Goal: Transaction & Acquisition: Purchase product/service

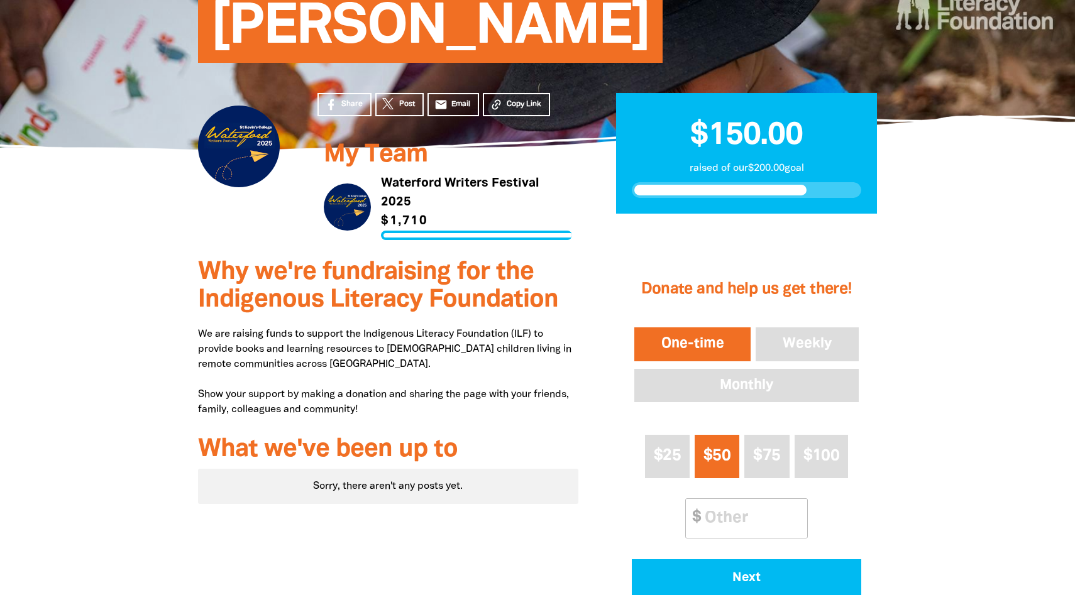
scroll to position [171, 0]
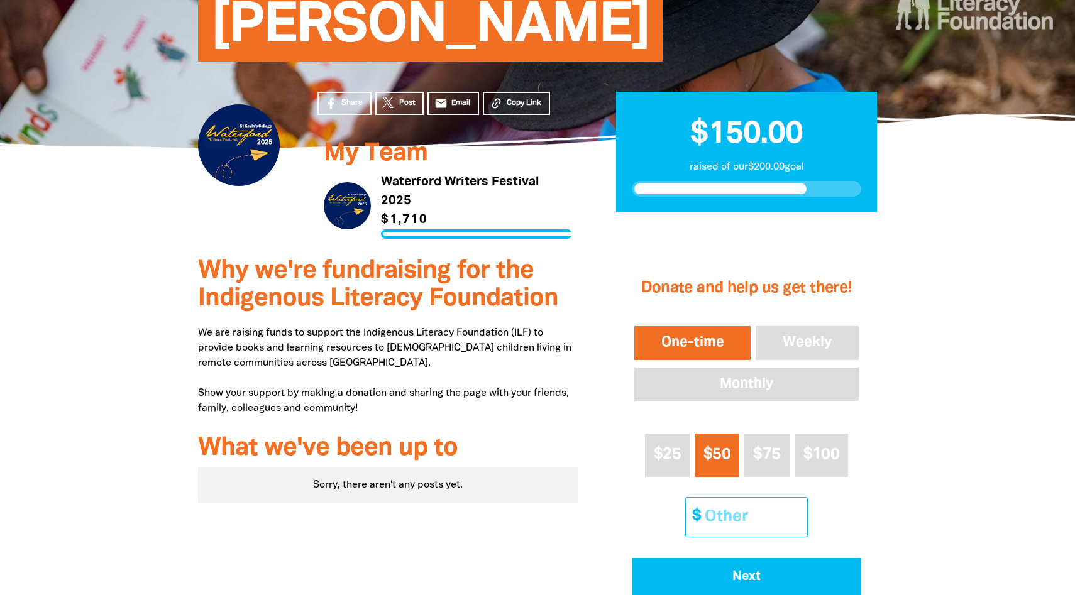
click at [717, 512] on input "Other Amount" at bounding box center [751, 517] width 111 height 38
type input "0"
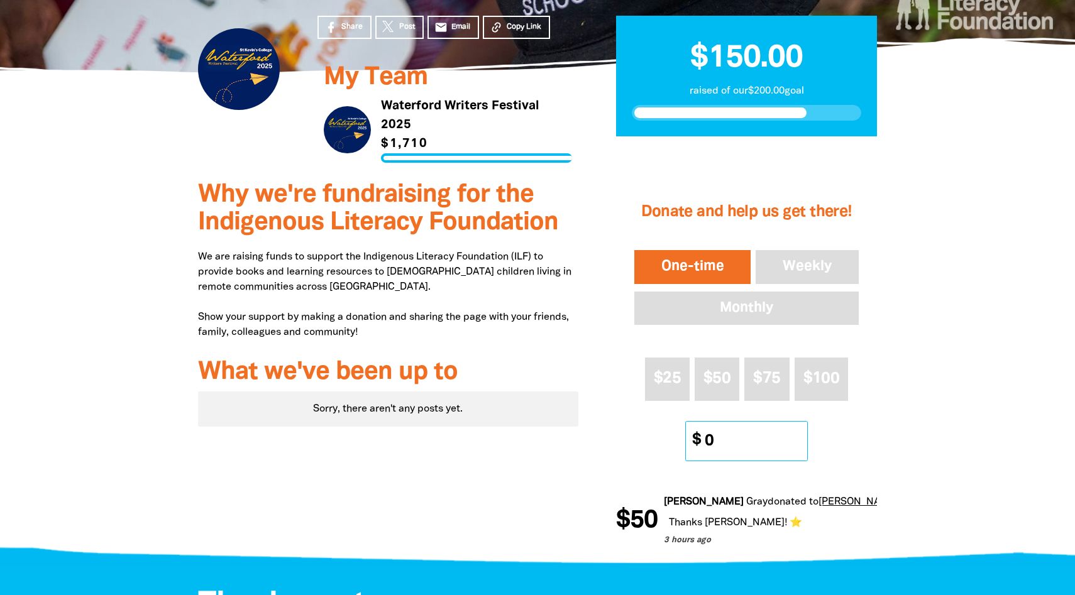
scroll to position [249, 0]
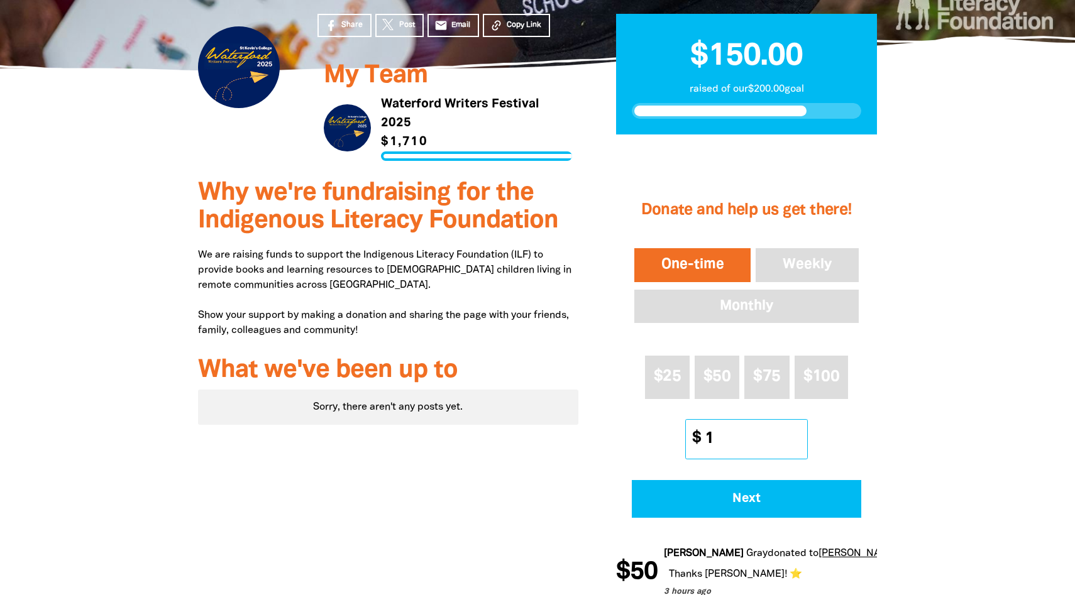
type input "1"
click at [729, 519] on div "Donate and help us get there! One-time Weekly Monthly $25 $50 $75 $100 Other Am…" at bounding box center [746, 352] width 261 height 364
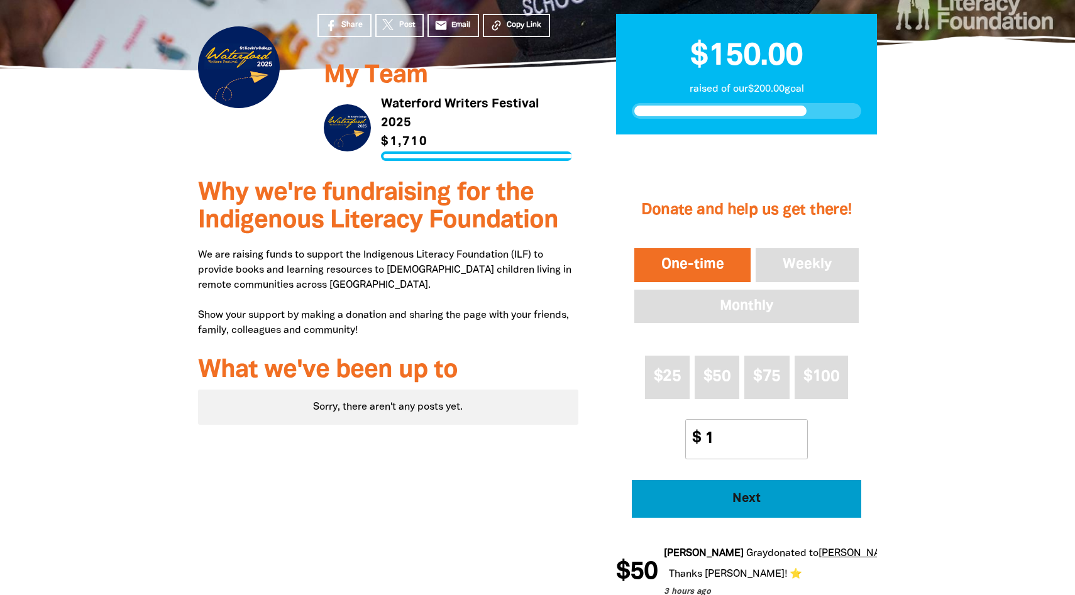
click at [729, 512] on button "Next" at bounding box center [746, 499] width 229 height 38
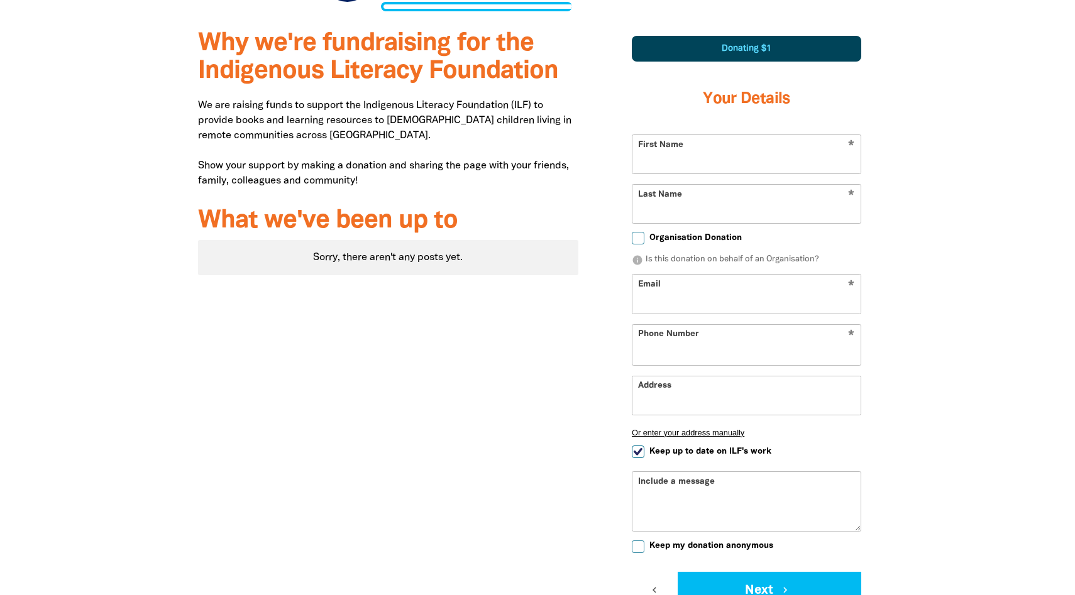
scroll to position [400, 0]
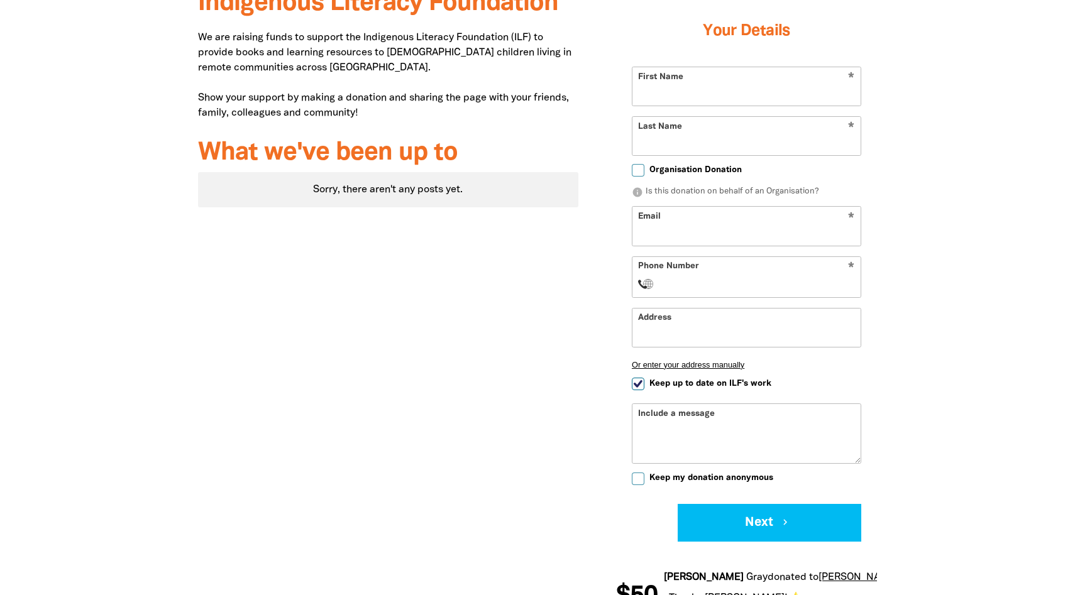
click at [653, 525] on icon "chevron_left" at bounding box center [653, 522] width 11 height 11
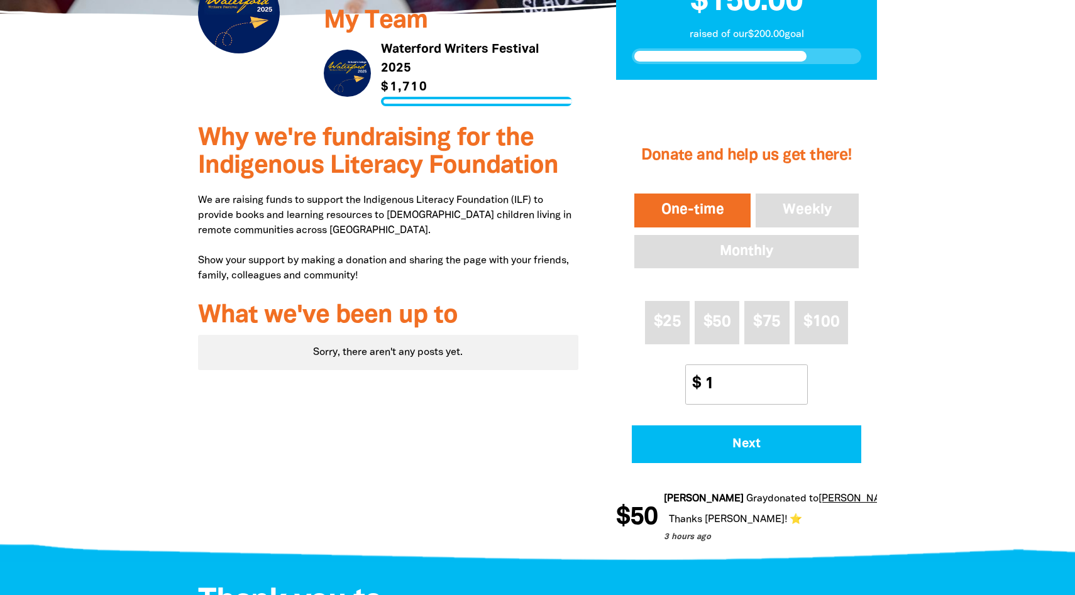
scroll to position [302, 0]
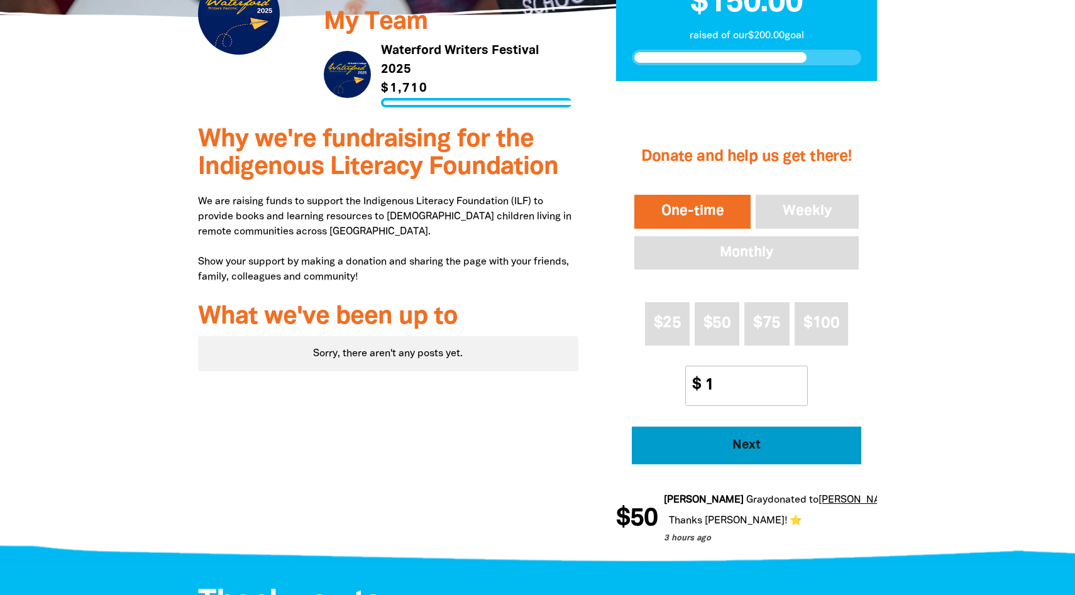
click at [763, 442] on span "Next" at bounding box center [746, 445] width 195 height 13
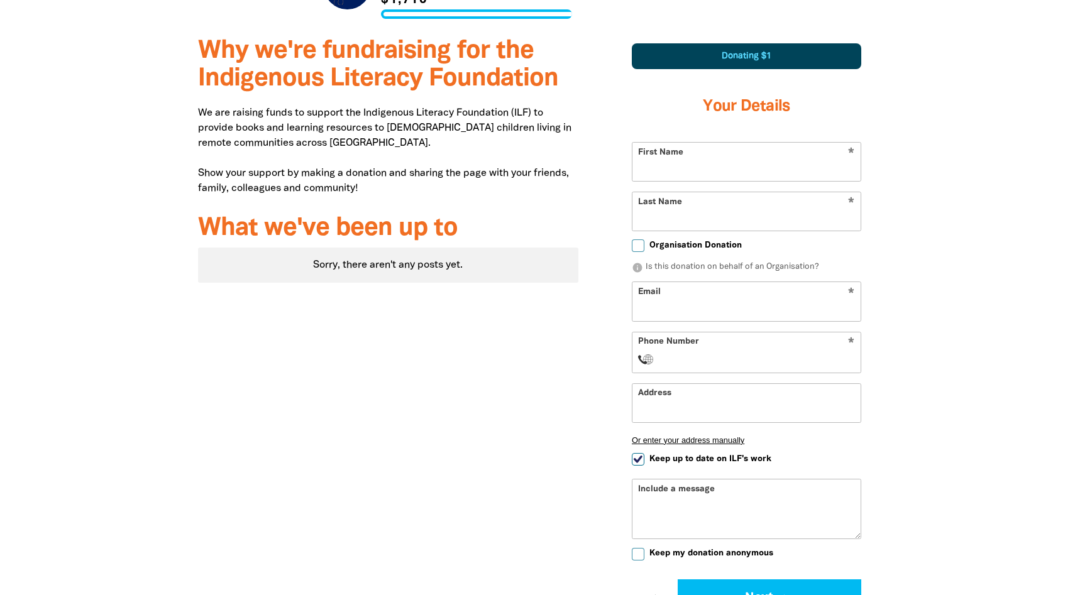
scroll to position [400, 0]
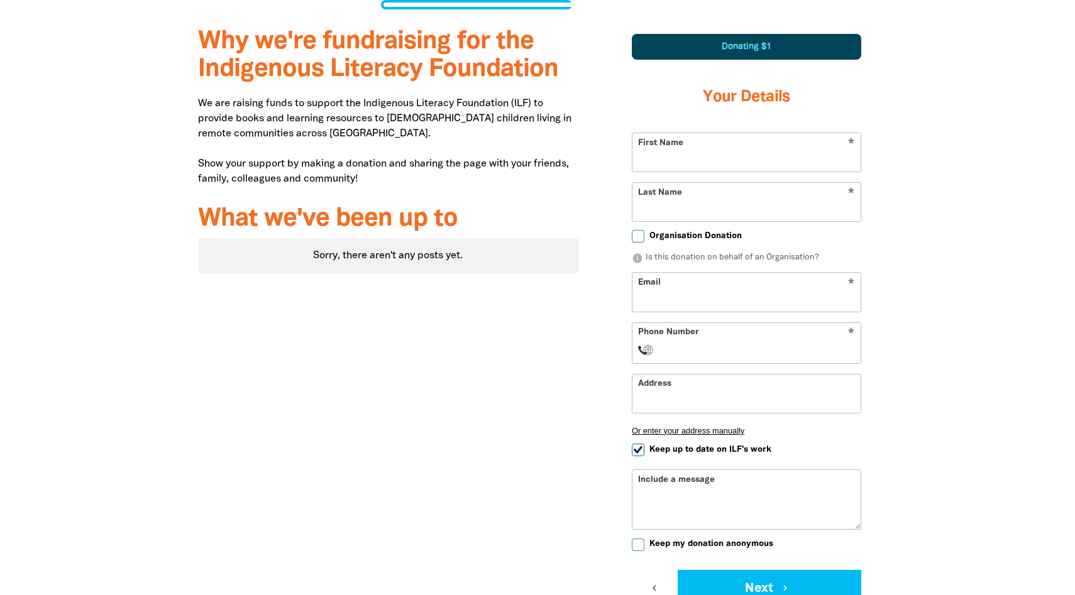
click at [691, 145] on input "First Name" at bounding box center [746, 152] width 228 height 38
type input "Paddy"
click at [720, 224] on form "* First Name [PERSON_NAME] * Last Name Organisation Donation info Is this donat…" at bounding box center [746, 370] width 229 height 475
click at [715, 216] on input "Last Name" at bounding box center [746, 202] width 228 height 38
type input "[PERSON_NAME]"
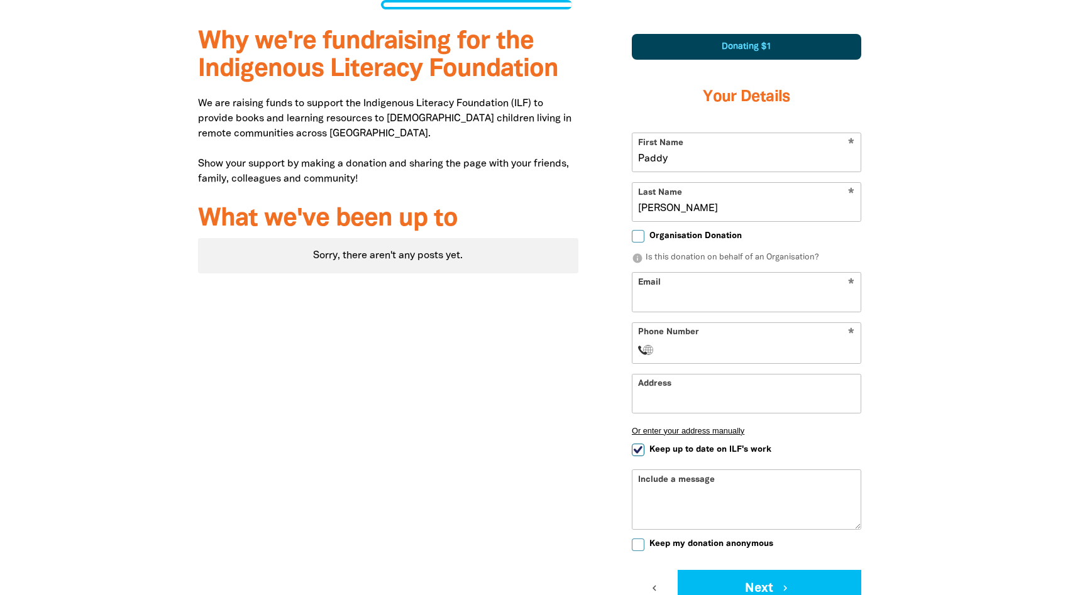
click at [661, 310] on input "Email" at bounding box center [746, 292] width 228 height 38
type input "[EMAIL_ADDRESS][DOMAIN_NAME]"
click at [708, 363] on div "* Phone Number International [GEOGRAPHIC_DATA] [GEOGRAPHIC_DATA] [GEOGRAPHIC_DA…" at bounding box center [746, 343] width 229 height 41
click at [698, 353] on input "Phone Number" at bounding box center [759, 350] width 192 height 15
type input "[PHONE_NUMBER]"
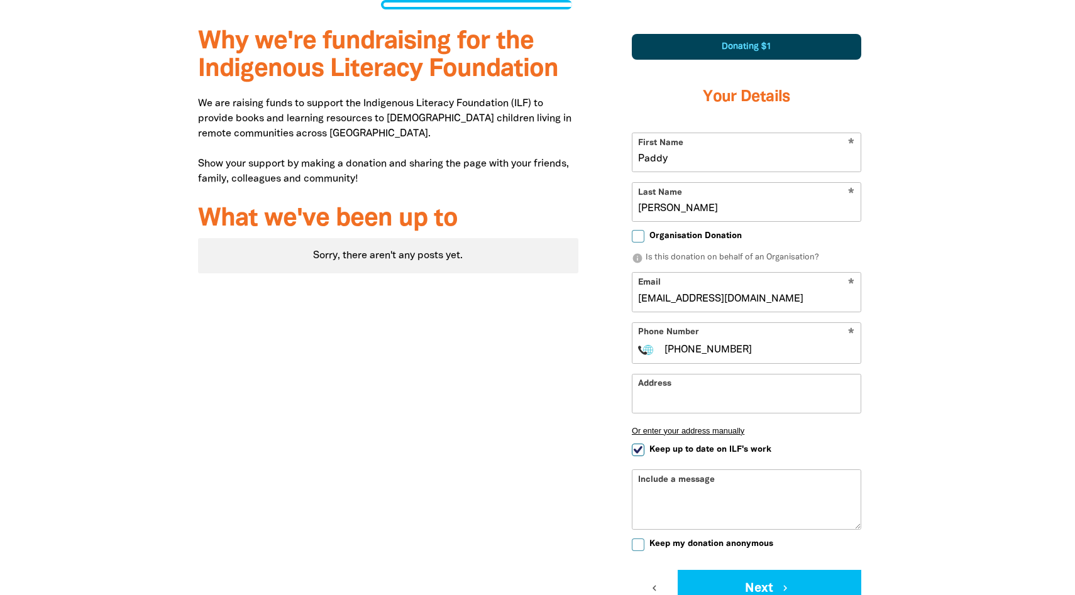
select select "AU"
type input "3 [PERSON_NAME]"
select select "ZZ"
type input "[PHONE_NUMBER]"
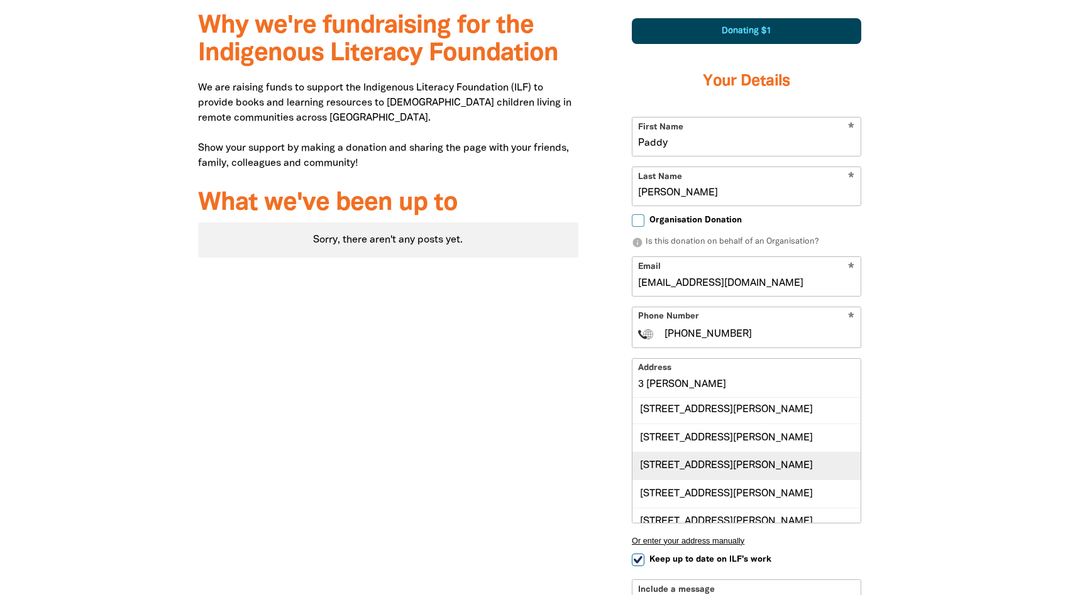
scroll to position [0, 0]
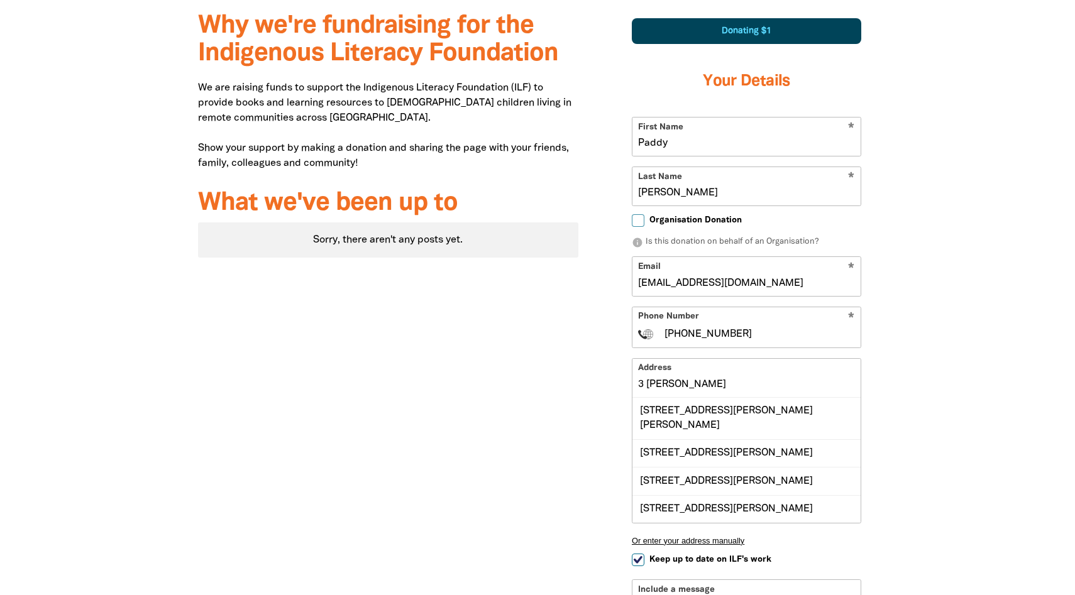
click at [710, 384] on input "3 [PERSON_NAME]" at bounding box center [746, 378] width 228 height 38
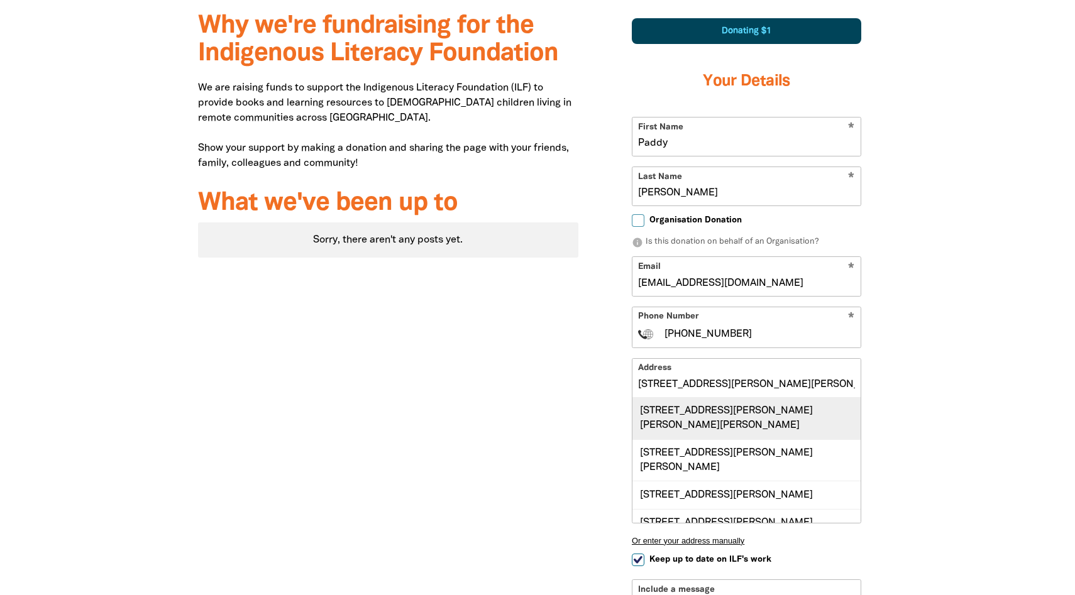
click at [755, 407] on div "[STREET_ADDRESS][PERSON_NAME][PERSON_NAME][PERSON_NAME]" at bounding box center [746, 418] width 228 height 41
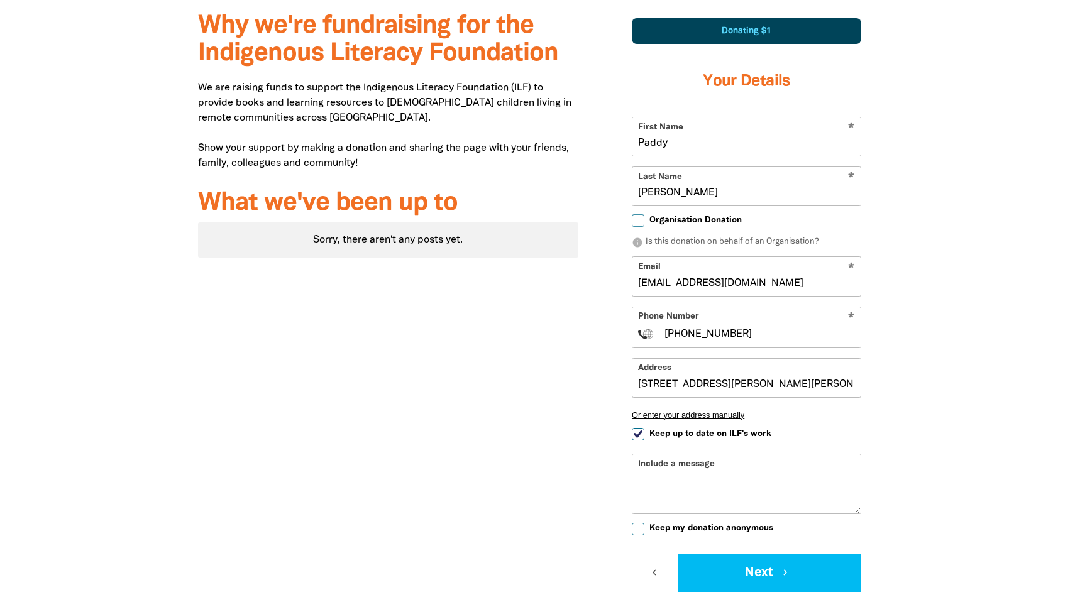
type input "[STREET_ADDRESS][PERSON_NAME][PERSON_NAME][PERSON_NAME]"
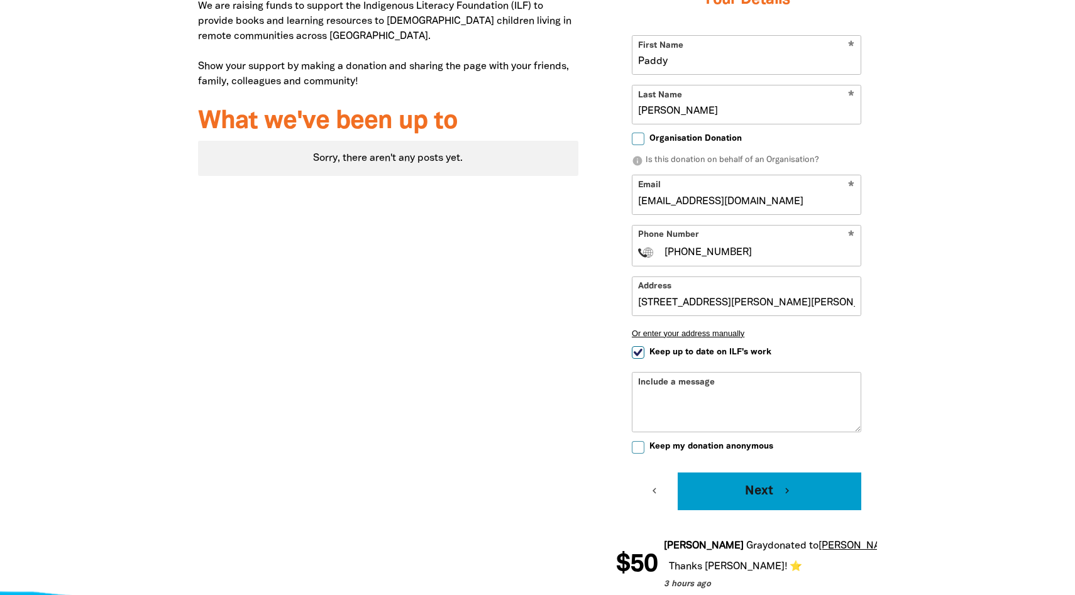
scroll to position [509, 0]
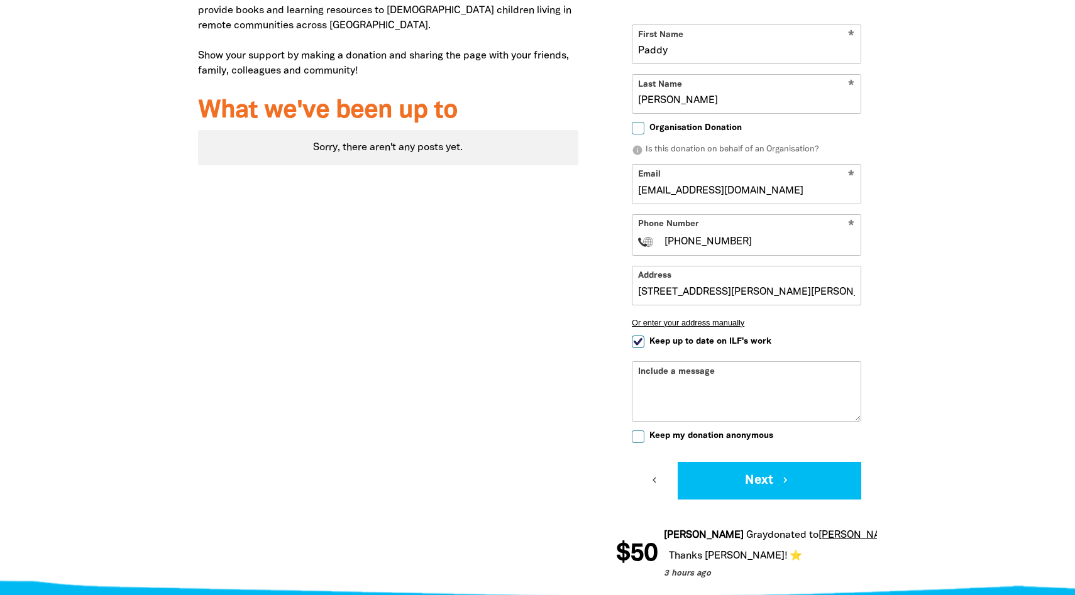
click at [716, 389] on textarea "Include a message" at bounding box center [746, 401] width 228 height 40
click at [698, 374] on div "Include a message" at bounding box center [746, 391] width 229 height 60
click at [697, 381] on textarea "Include a message" at bounding box center [746, 401] width 228 height 40
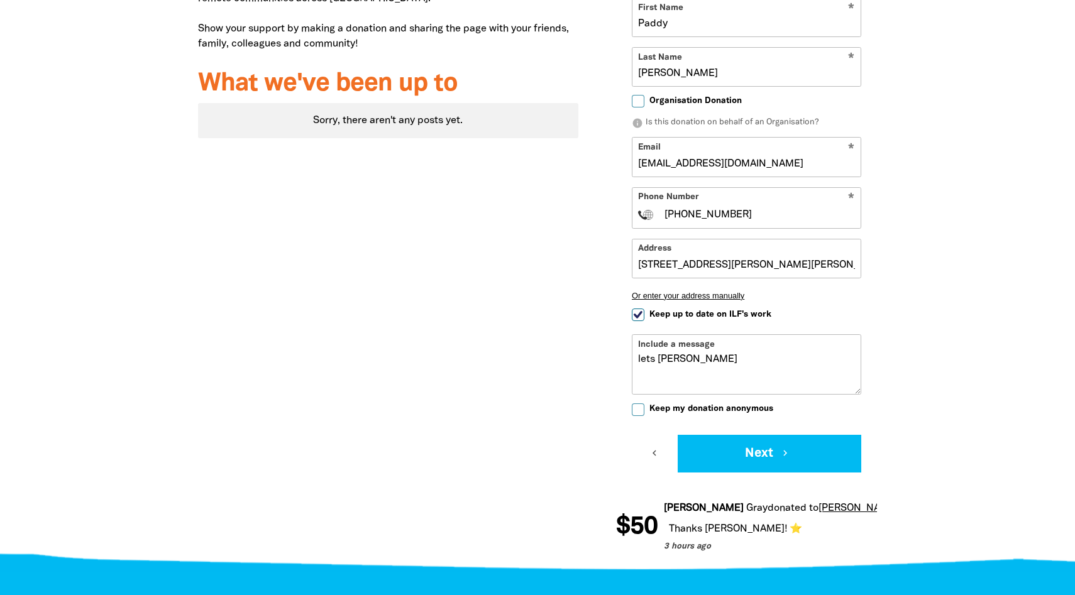
scroll to position [552, 0]
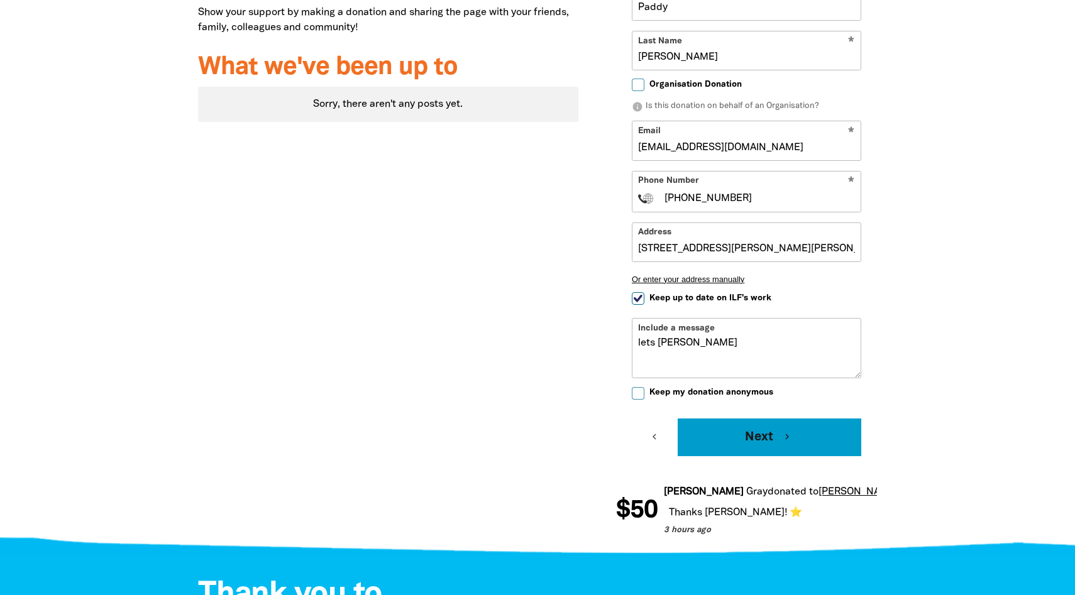
type textarea "lets [PERSON_NAME]"
click at [751, 437] on button "Next chevron_right" at bounding box center [770, 438] width 184 height 38
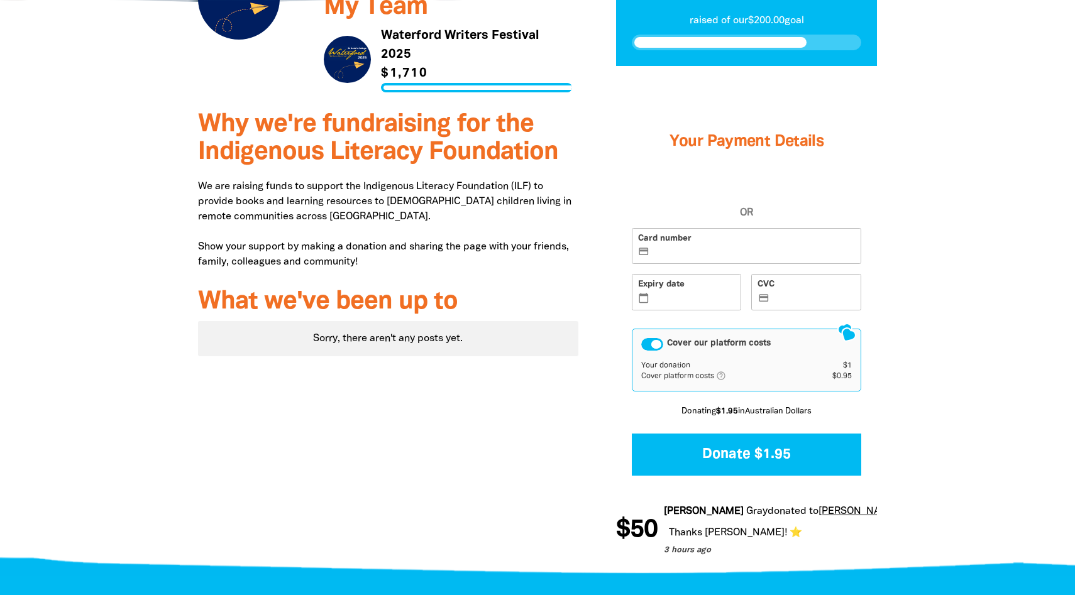
scroll to position [316, 0]
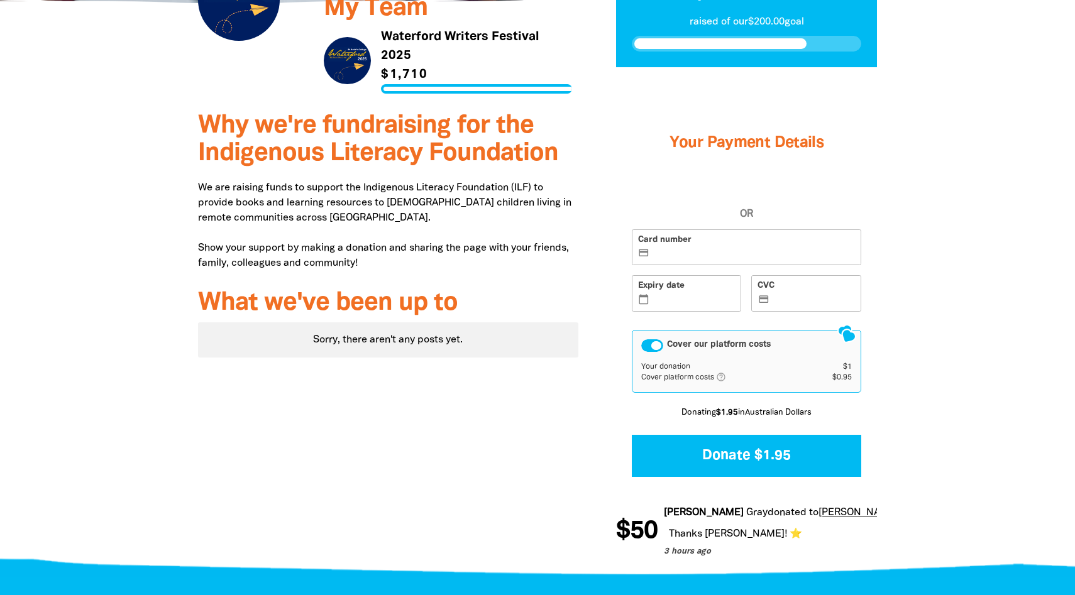
click at [703, 267] on div "Card number credit_card Expiry date calendar_today CVC credit_card" at bounding box center [747, 275] width 240 height 92
